Goal: Check status

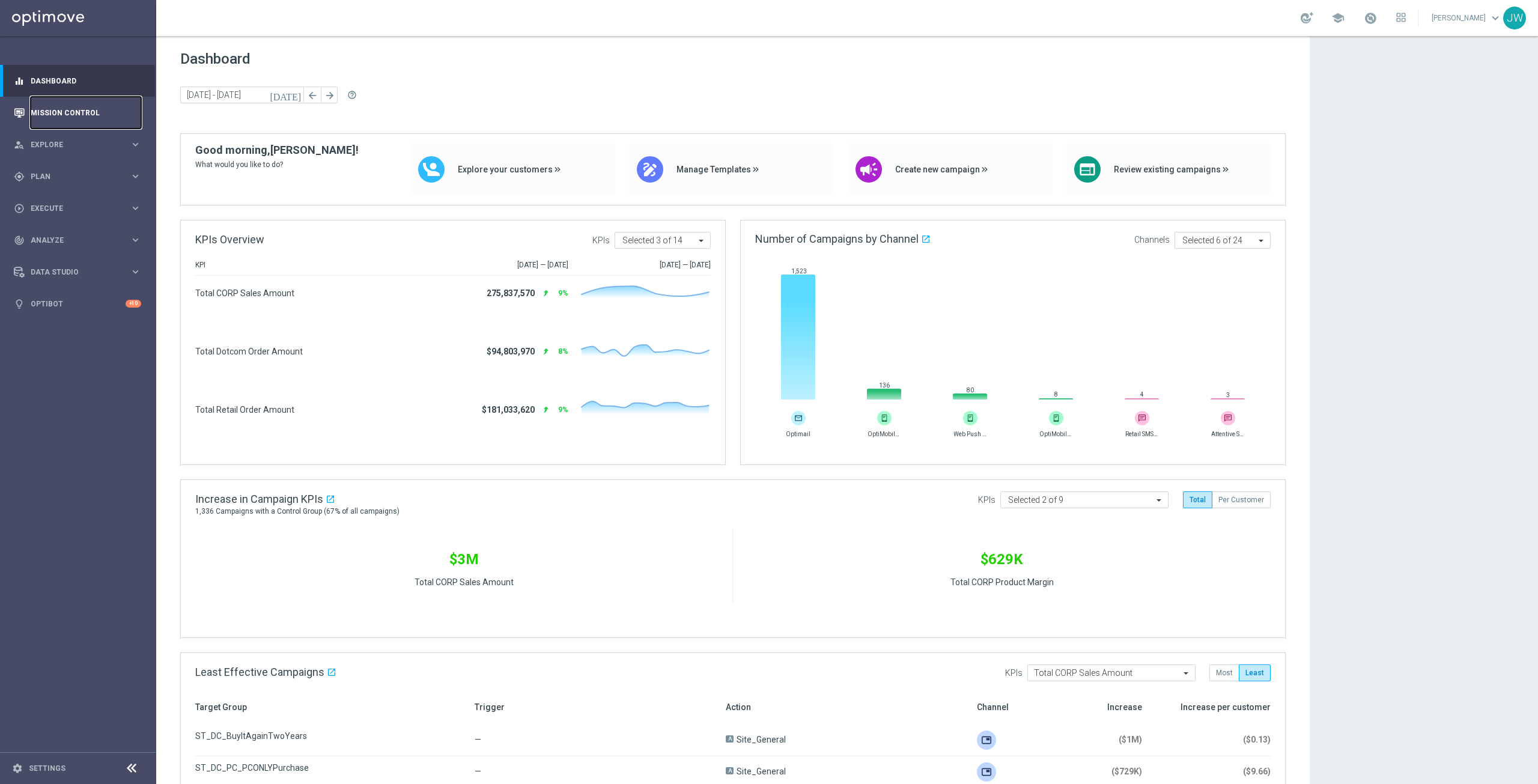
click at [54, 120] on link "Mission Control" at bounding box center [86, 113] width 111 height 32
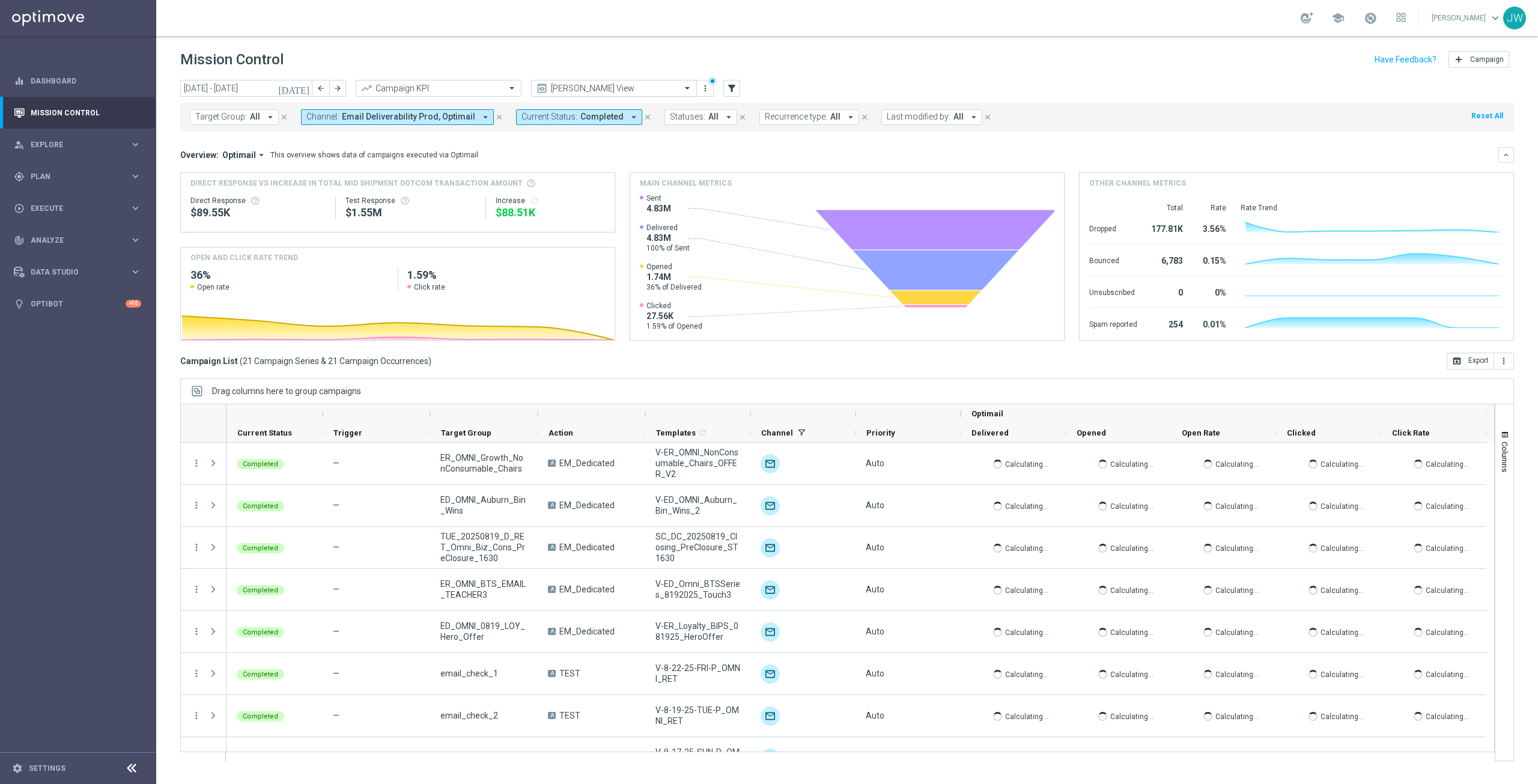
click at [689, 90] on span at bounding box center [689, 88] width 15 height 10
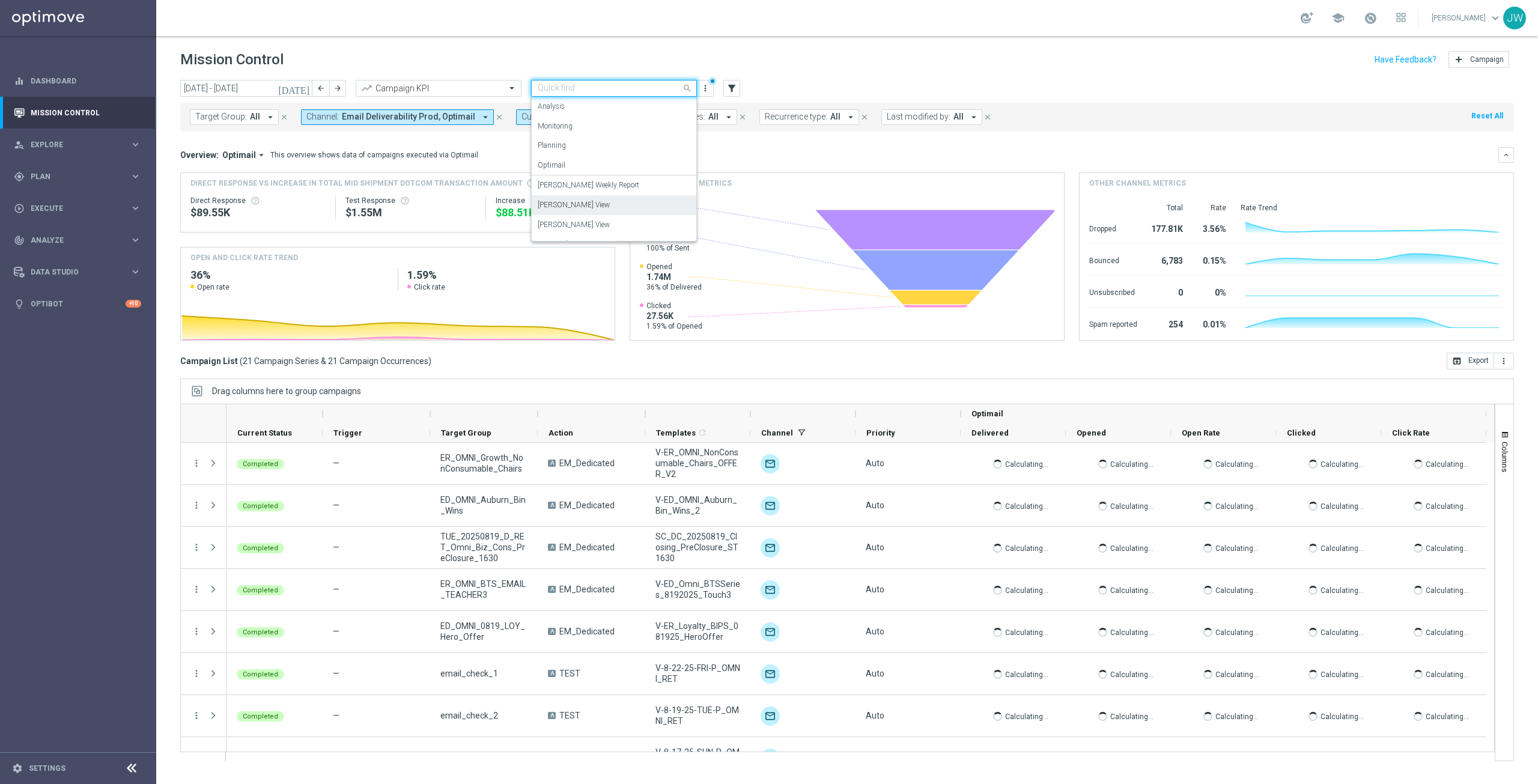
click at [571, 204] on label "[PERSON_NAME] View" at bounding box center [574, 205] width 72 height 10
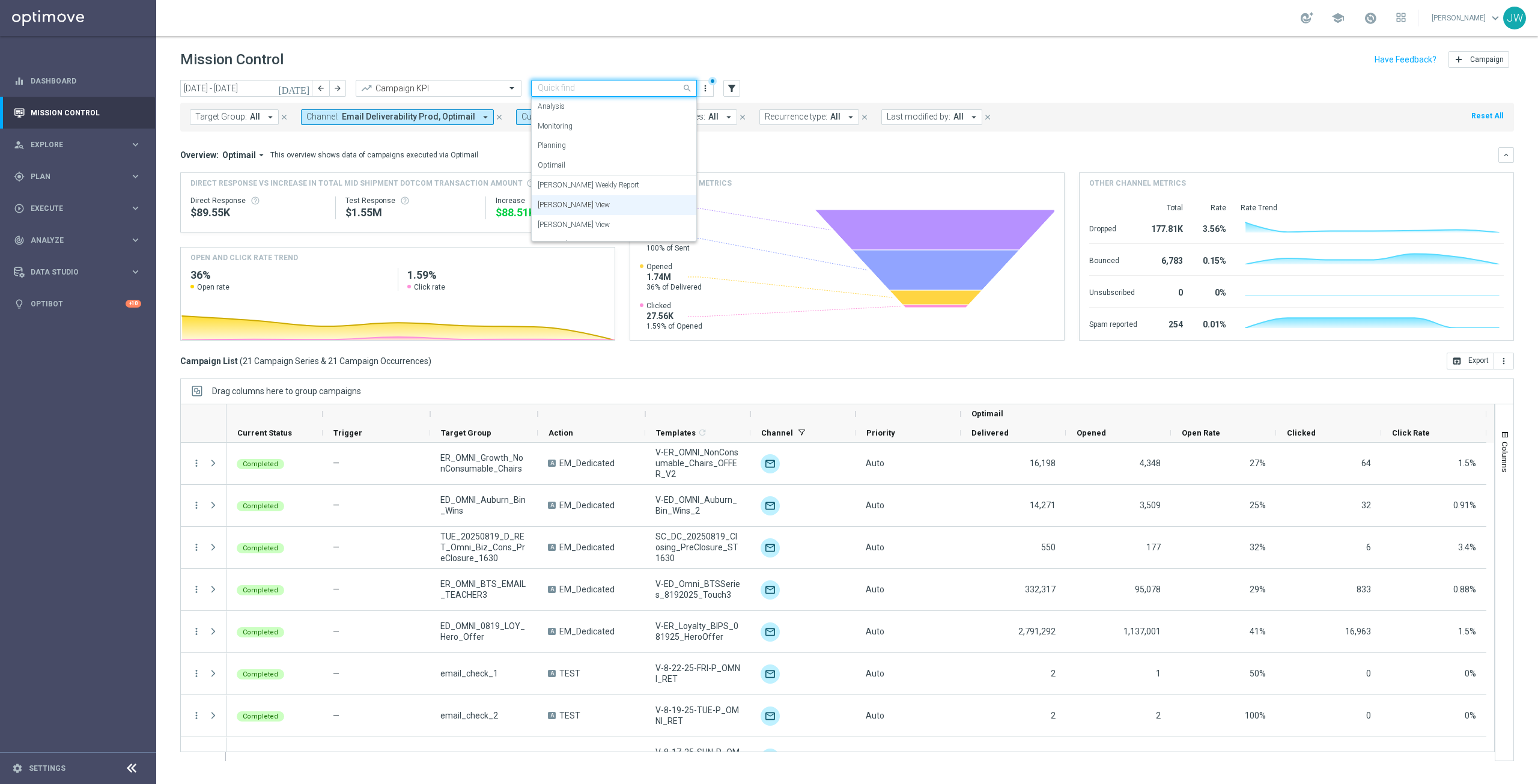
click at [571, 206] on label "[PERSON_NAME] View" at bounding box center [574, 205] width 72 height 10
click at [813, 63] on div "Mission Control add Campaign" at bounding box center [847, 59] width 1333 height 24
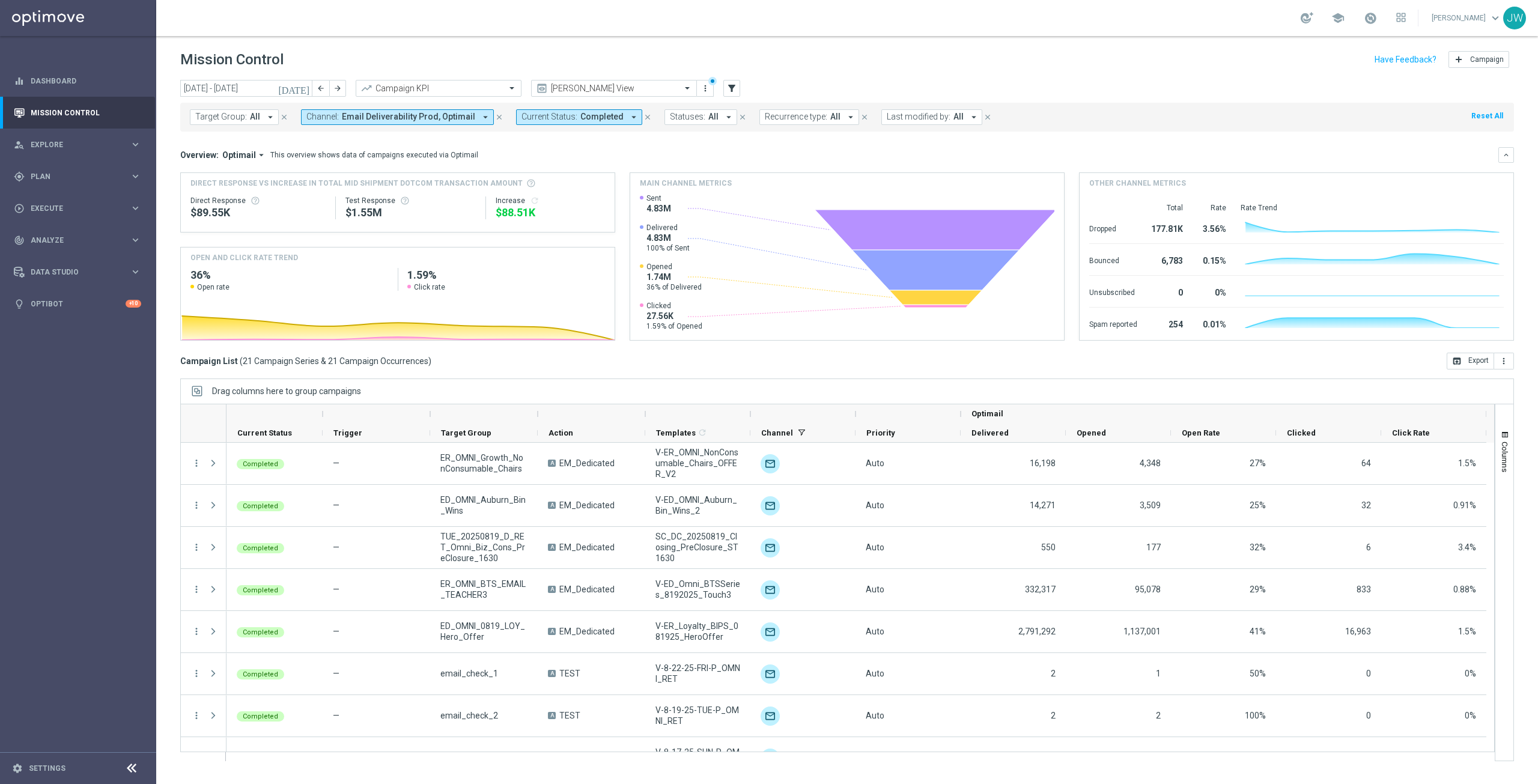
click at [495, 117] on icon "close" at bounding box center [499, 117] width 8 height 8
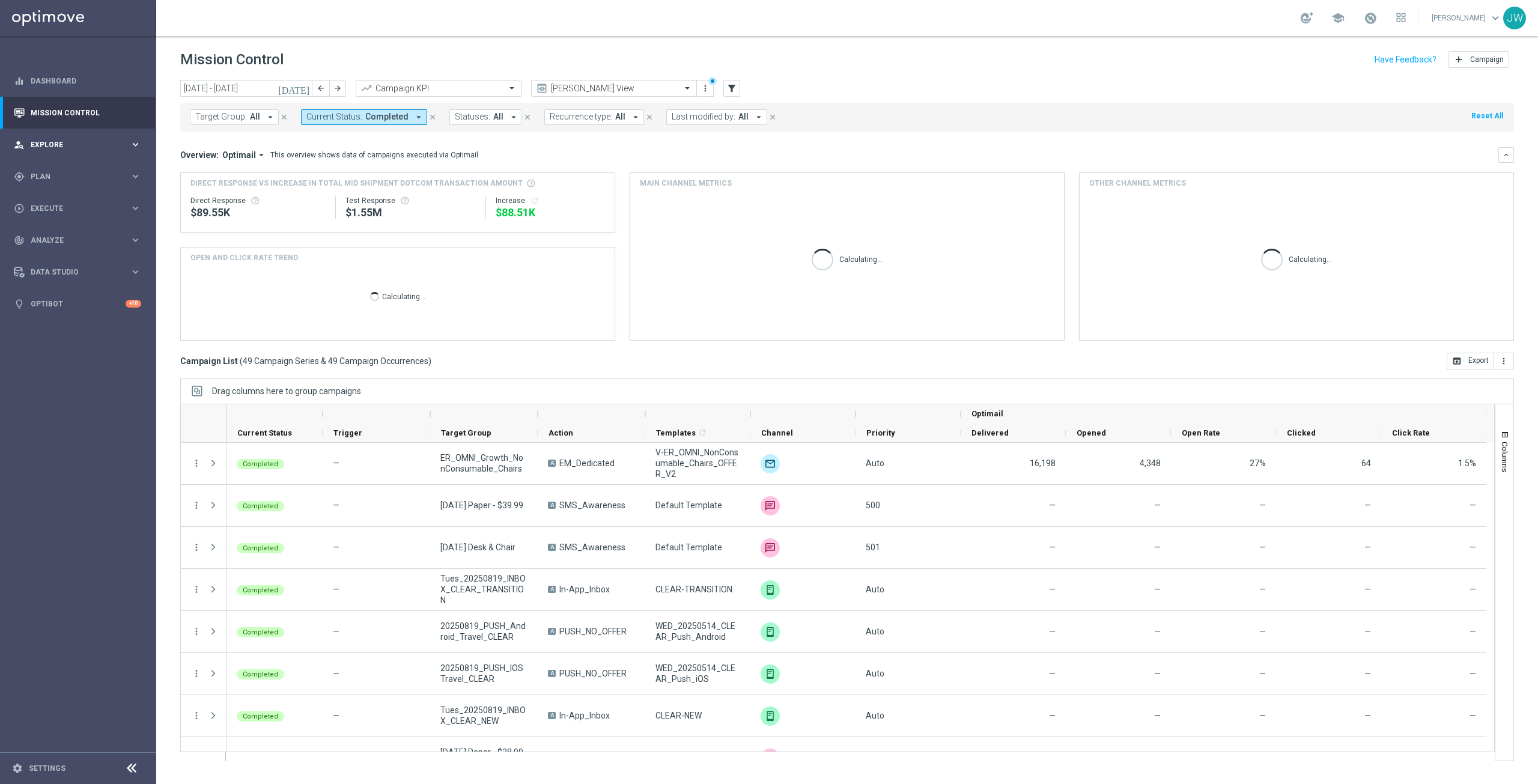
click at [428, 116] on icon "close" at bounding box center [433, 117] width 8 height 8
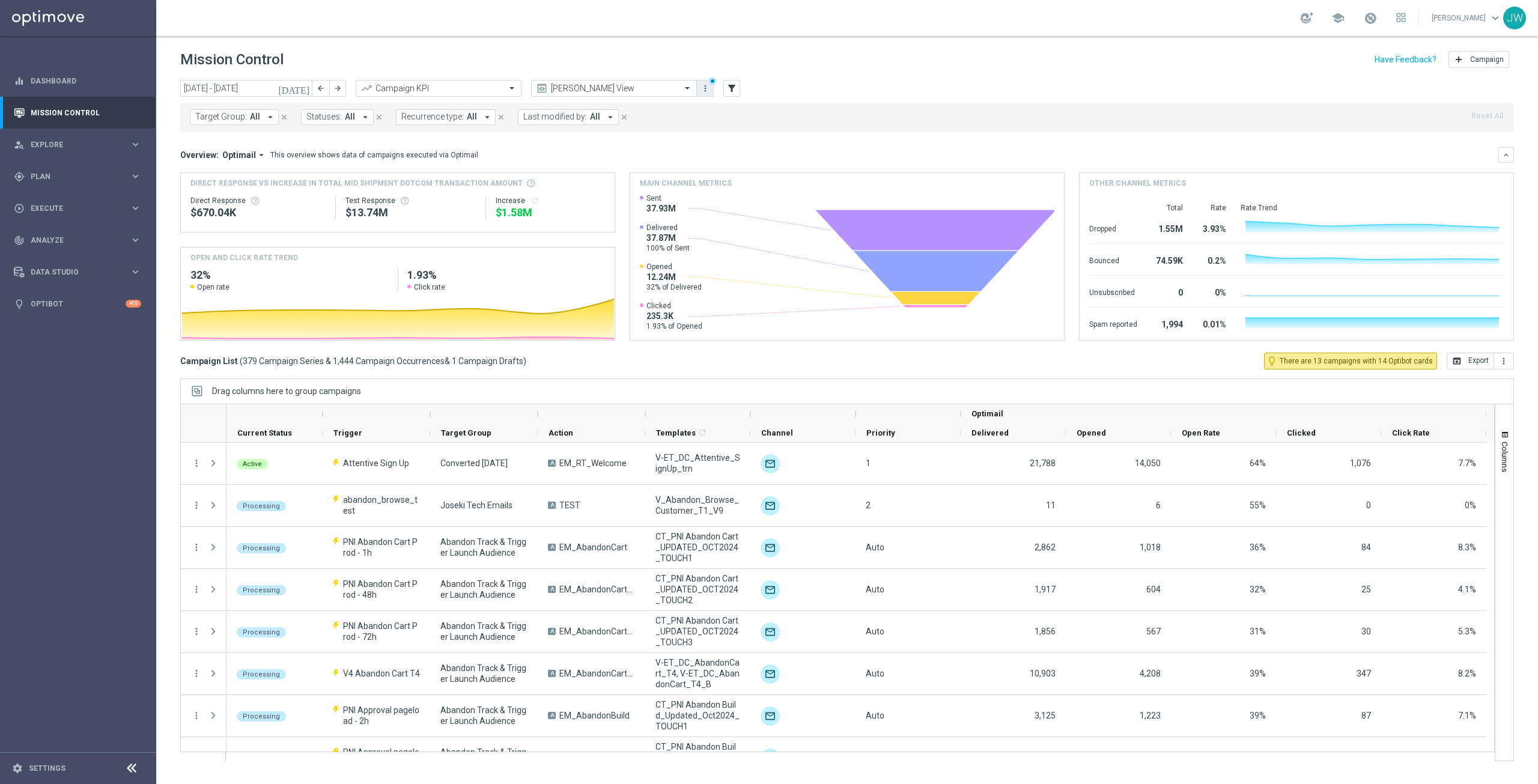
click at [704, 90] on icon "more_vert" at bounding box center [705, 88] width 10 height 10
click at [585, 39] on header "Mission Control add Campaign" at bounding box center [847, 58] width 1382 height 44
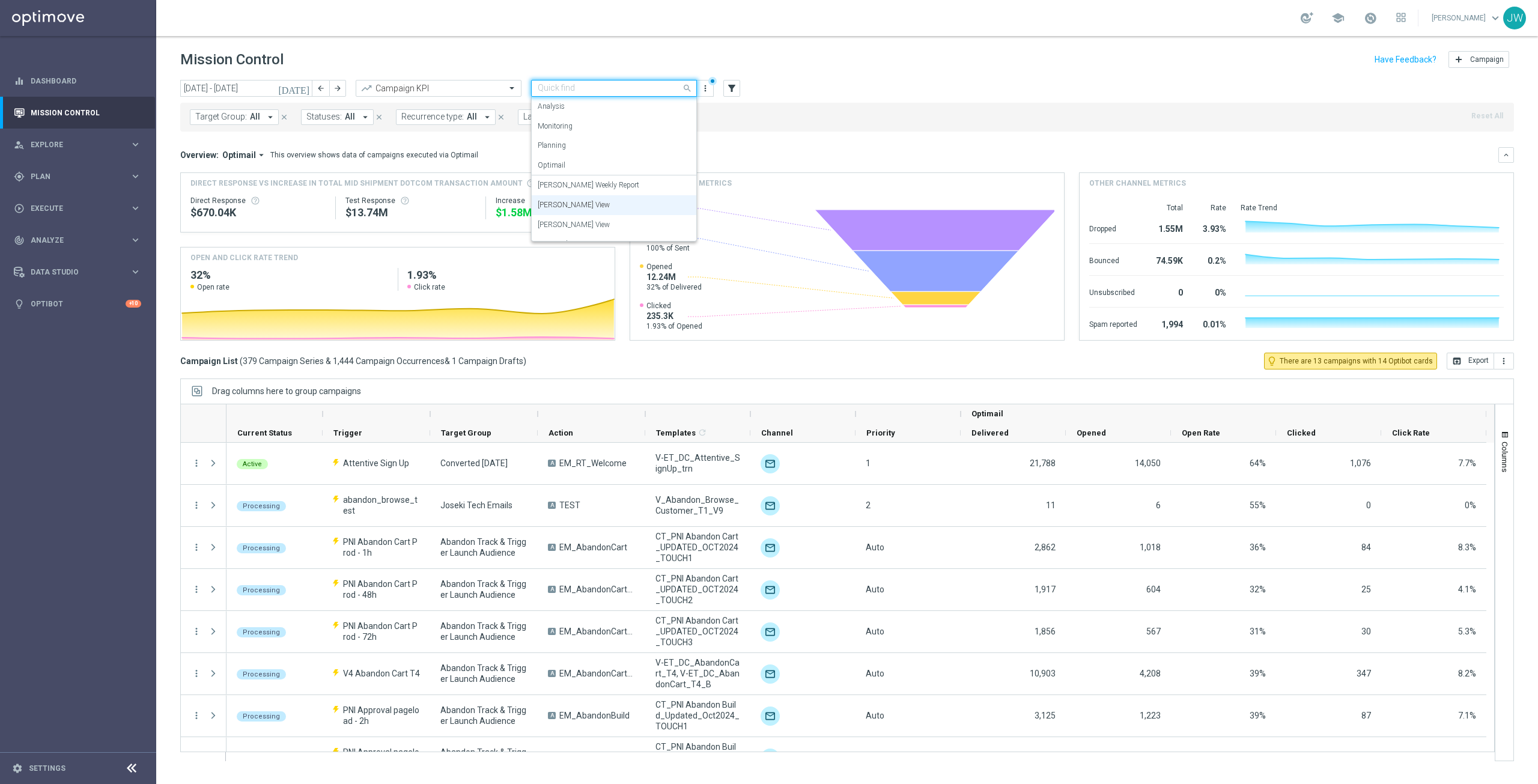
click at [687, 90] on span at bounding box center [689, 88] width 15 height 15
click at [572, 223] on label "[PERSON_NAME] View" at bounding box center [574, 224] width 72 height 10
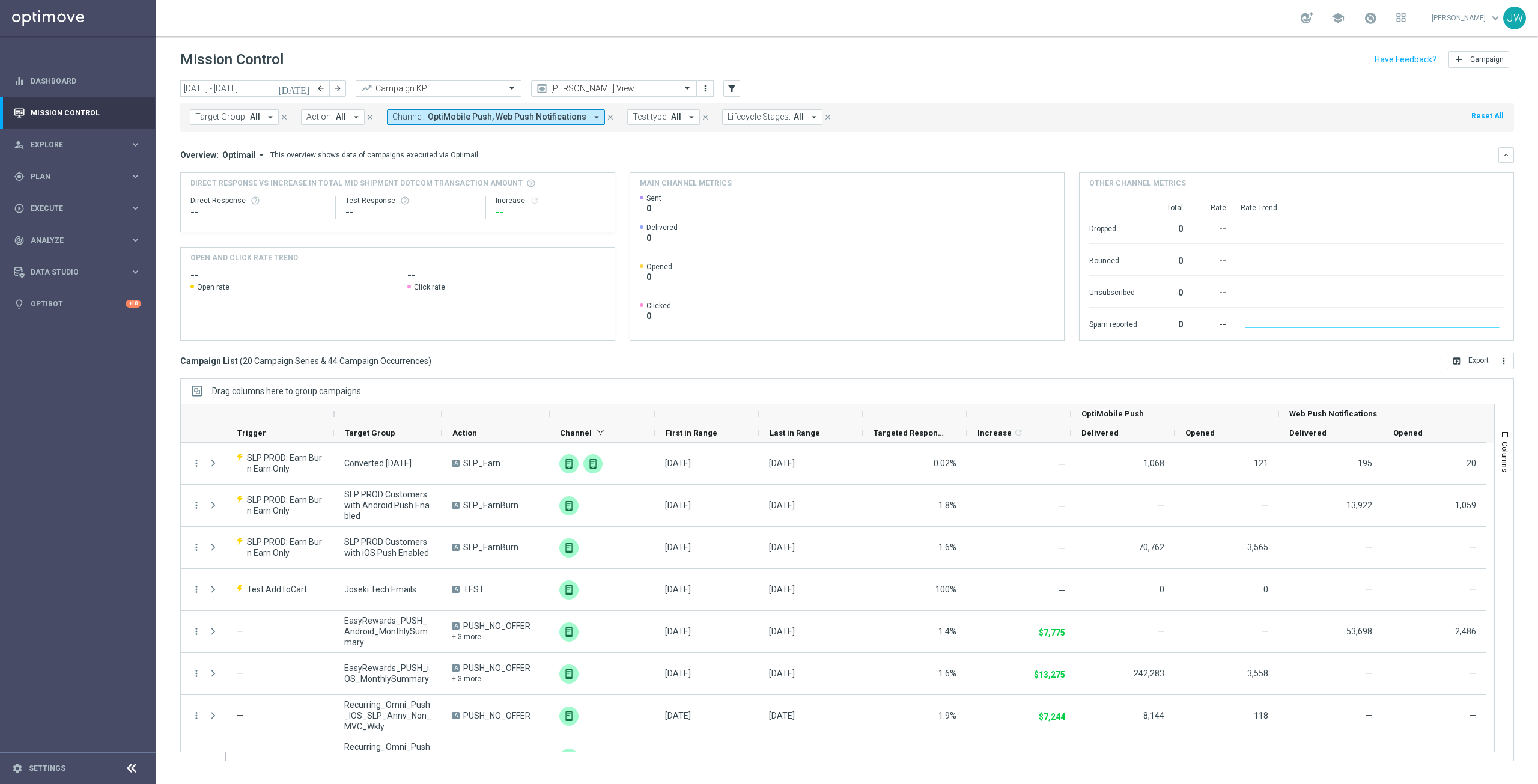
click at [307, 91] on icon "[DATE]" at bounding box center [295, 88] width 33 height 11
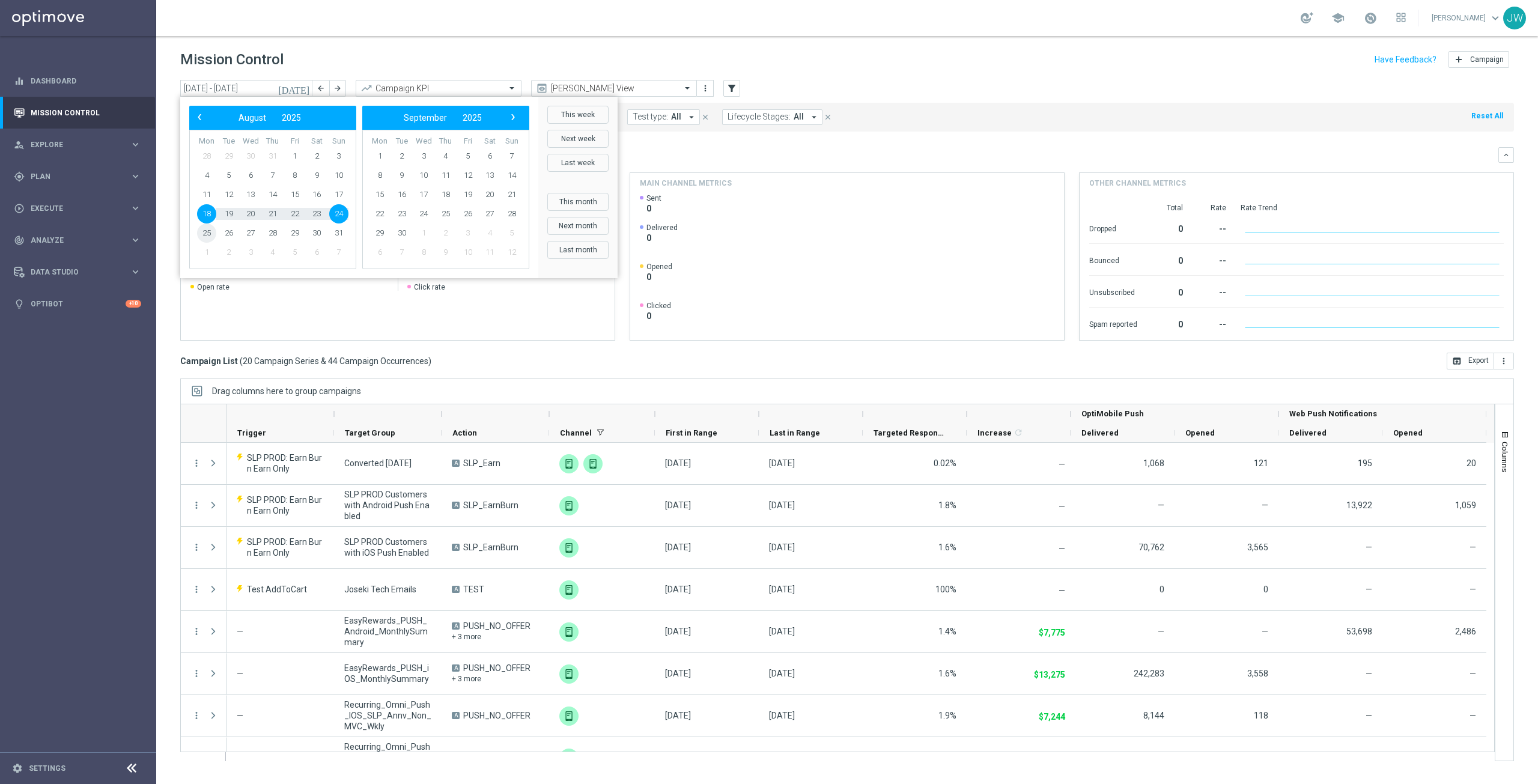
click at [205, 234] on span "25" at bounding box center [207, 233] width 19 height 19
click at [331, 234] on span "31" at bounding box center [339, 233] width 19 height 19
type input "[DATE] - [DATE]"
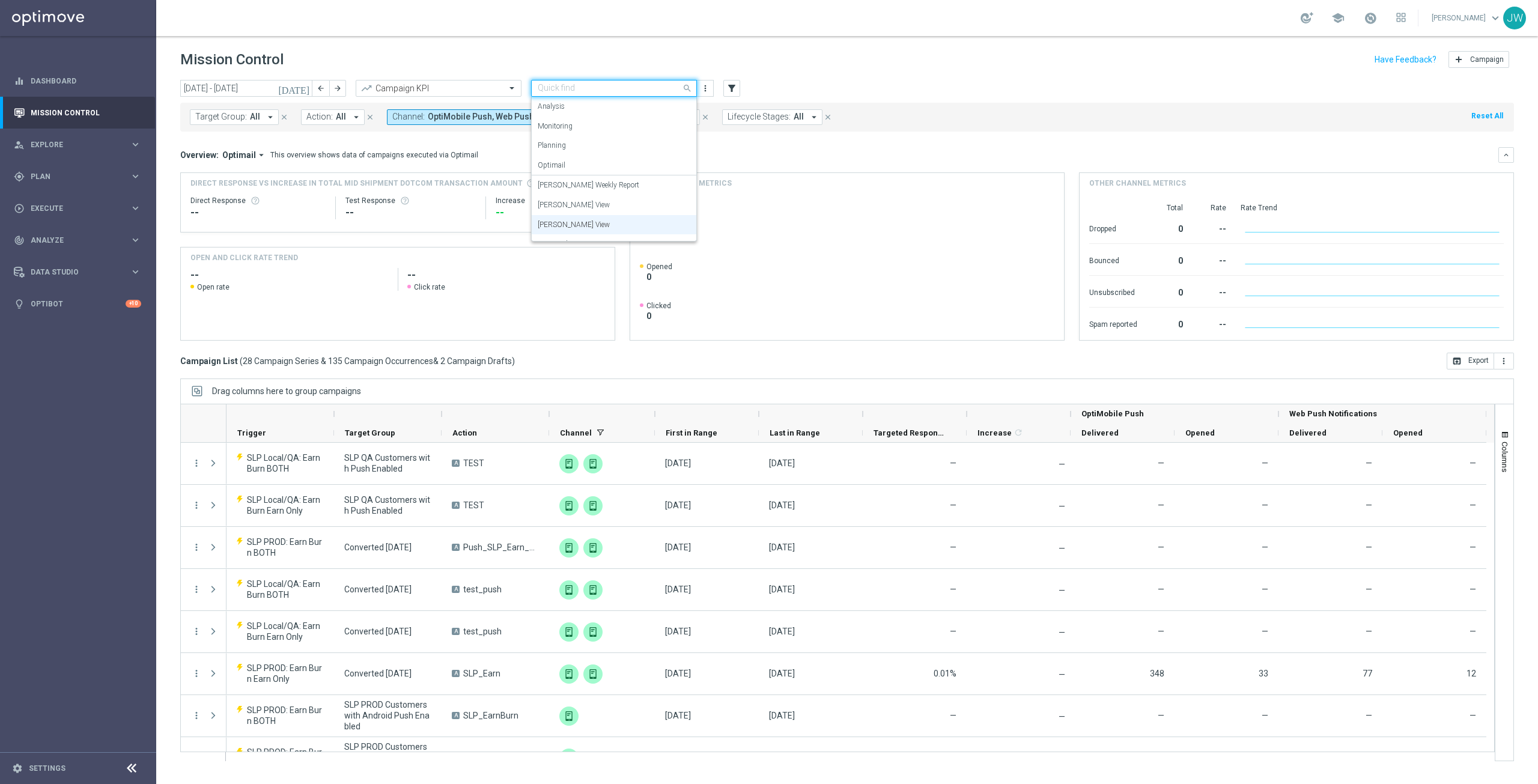
click at [686, 88] on span at bounding box center [689, 88] width 15 height 15
click at [581, 200] on label "[PERSON_NAME] View" at bounding box center [574, 205] width 72 height 10
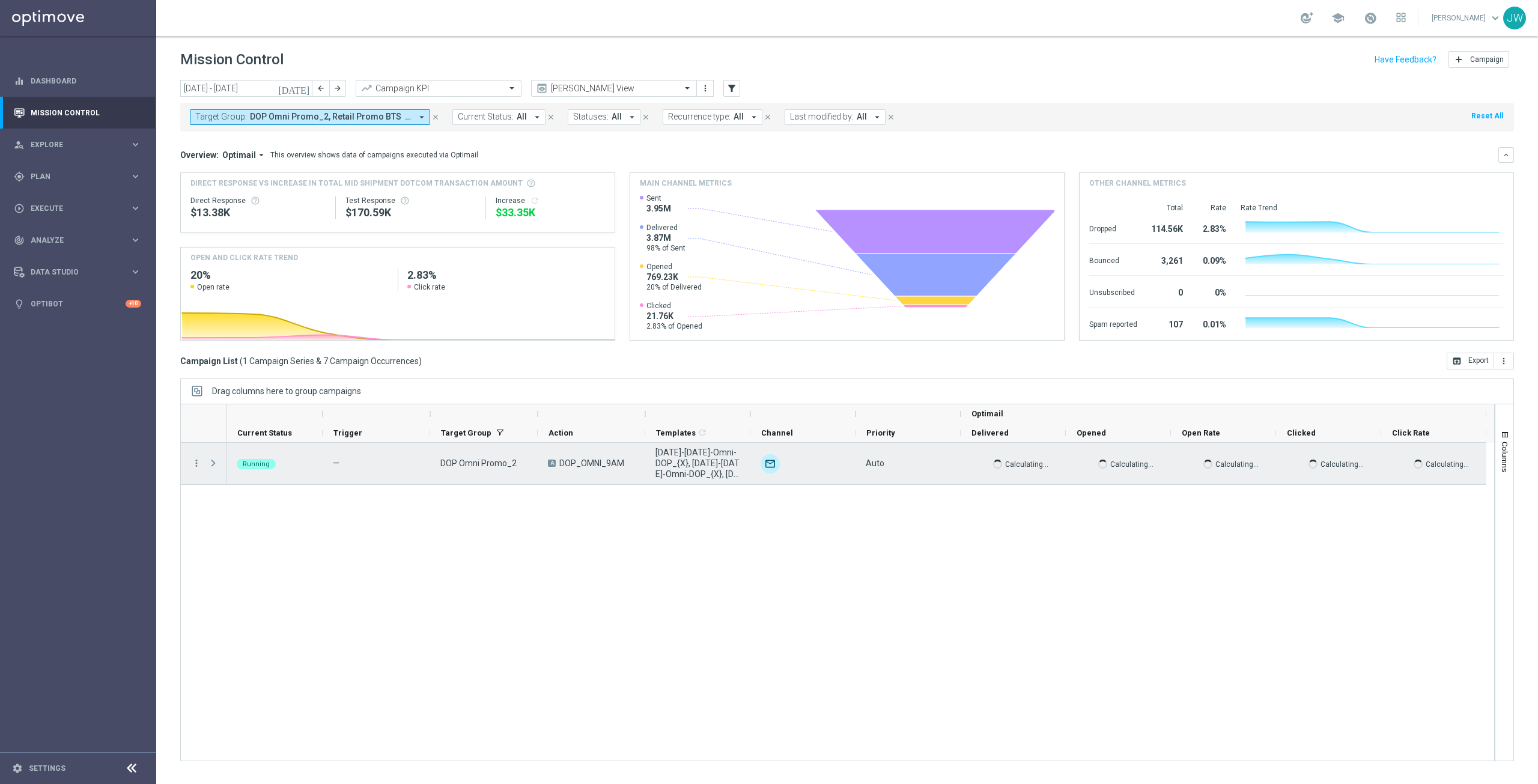
click at [212, 463] on span "Press SPACE to select this row." at bounding box center [214, 463] width 11 height 10
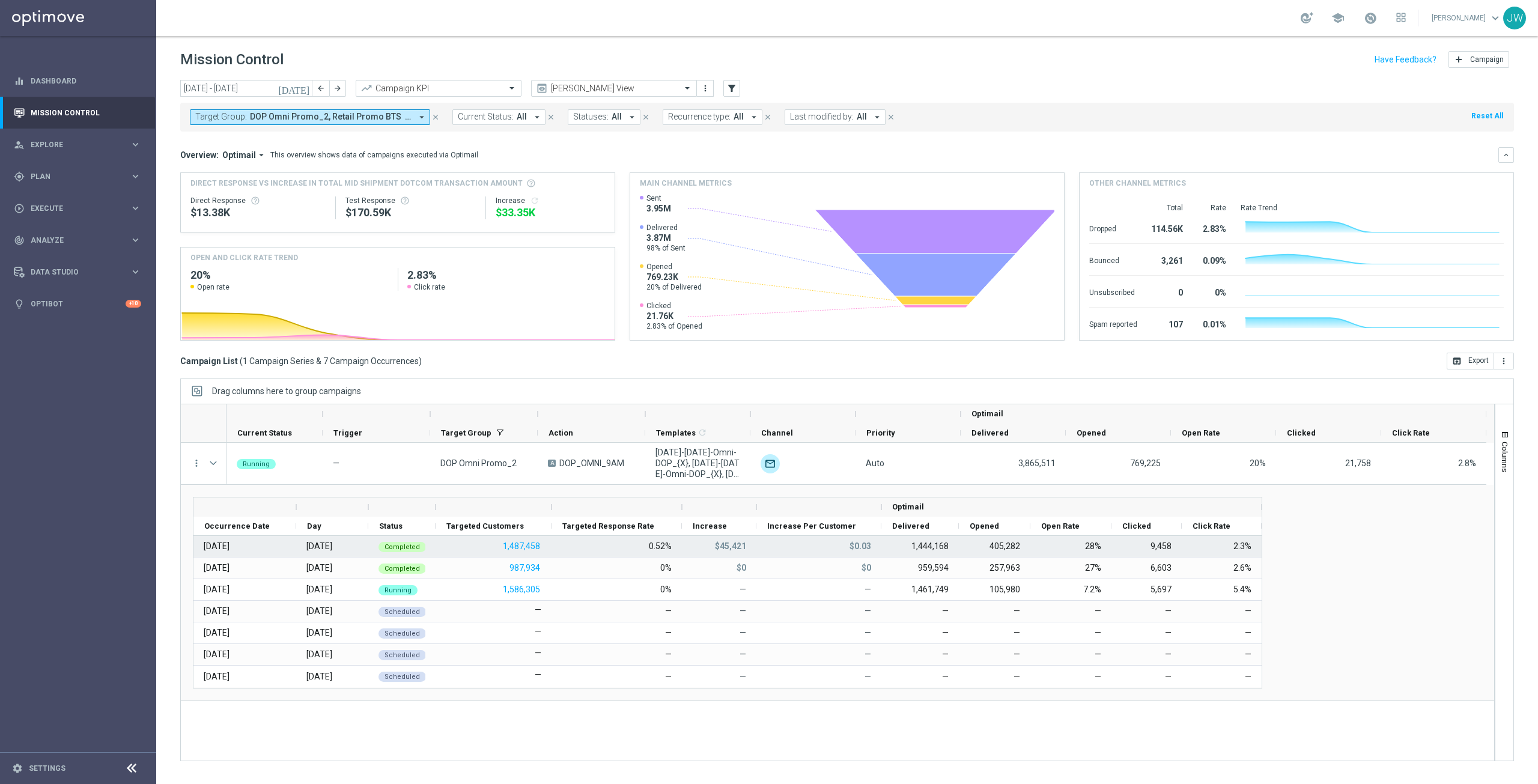
click at [229, 548] on div "[DATE]" at bounding box center [217, 546] width 26 height 11
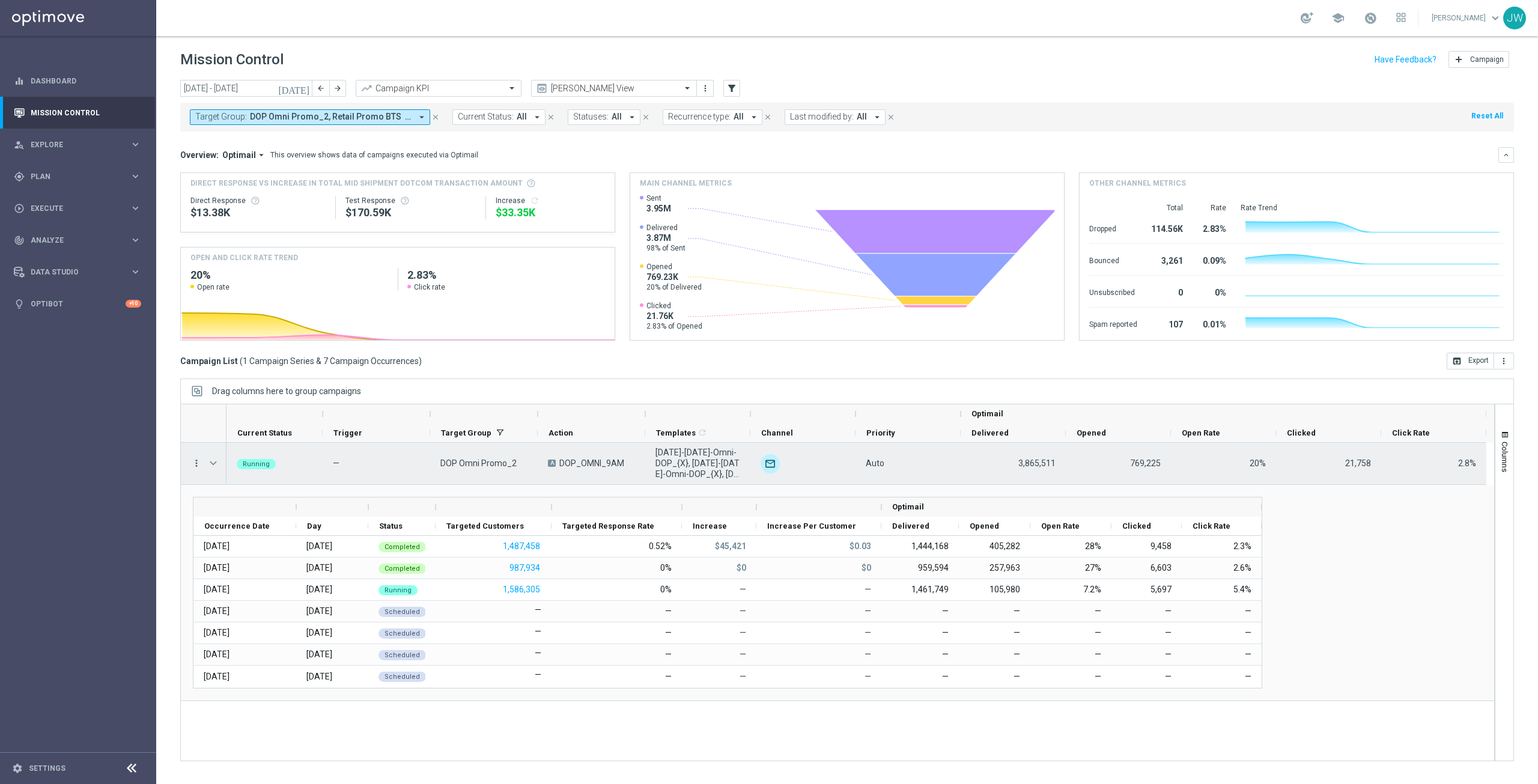
click at [194, 462] on icon "more_vert" at bounding box center [197, 463] width 11 height 11
click at [264, 739] on div "Running — DOP Omni Promo_2 A DOP_OMNI_9AM [DATE]-[DATE]-Omni-DOP_{X}, [DATE]-[D…" at bounding box center [860, 601] width 1268 height 318
